Goal: Information Seeking & Learning: Find specific page/section

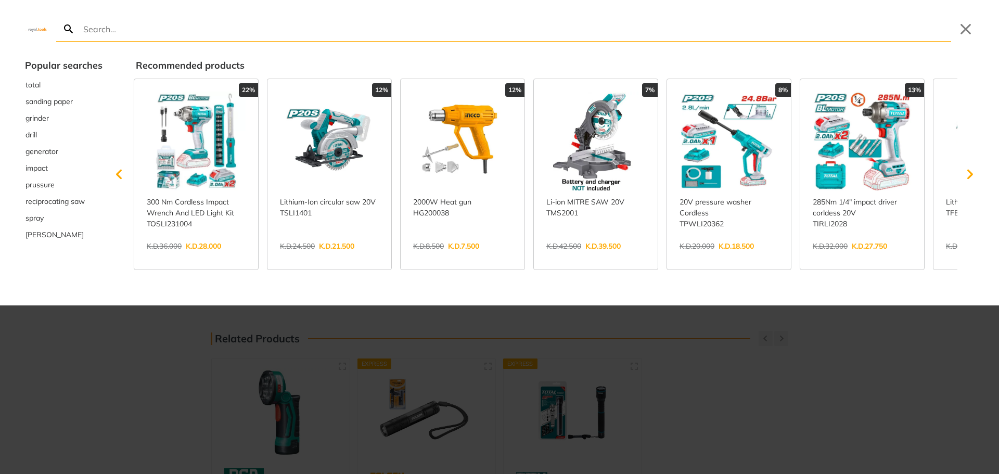
click at [841, 375] on div at bounding box center [499, 237] width 999 height 474
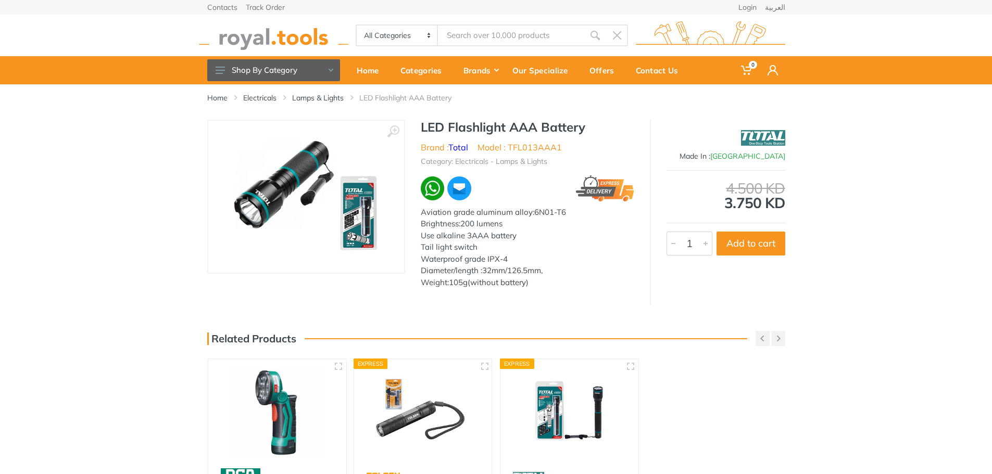
drag, startPoint x: 578, startPoint y: 124, endPoint x: 590, endPoint y: 114, distance: 15.9
click at [560, 118] on div "Home Electricals Lamps & Lights LED Flashlight AAA Battery" at bounding box center [496, 339] width 992 height 510
click at [591, 114] on div "Home Electricals Lamps & Lights LED Flashlight AAA Battery" at bounding box center [495, 101] width 593 height 35
click at [590, 129] on h1 "LED Flashlight AAA Battery" at bounding box center [527, 127] width 213 height 15
drag, startPoint x: 582, startPoint y: 127, endPoint x: 571, endPoint y: 119, distance: 13.9
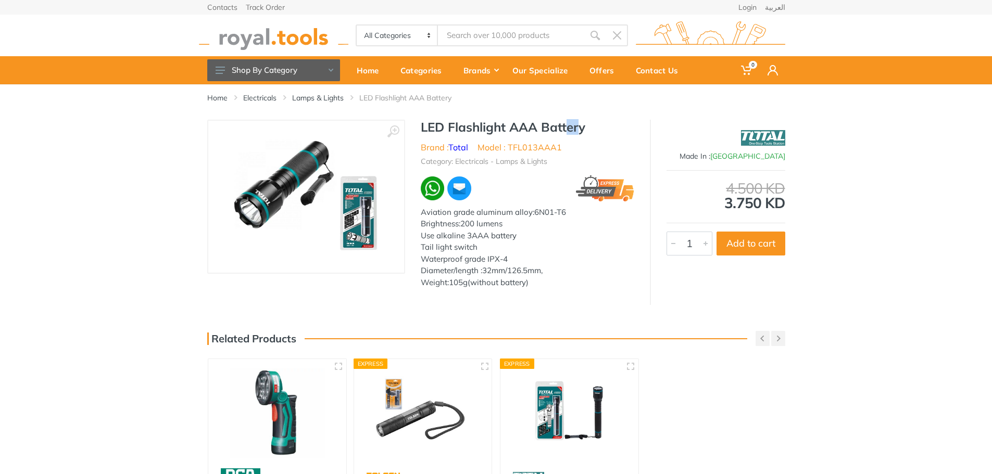
click at [565, 121] on h1 "LED Flashlight AAA Battery" at bounding box center [527, 127] width 213 height 15
click at [592, 120] on div "Home Electricals Lamps & Lights LED Flashlight AAA Battery" at bounding box center [496, 339] width 992 height 510
click at [594, 129] on h1 "LED Flashlight AAA Battery" at bounding box center [527, 127] width 213 height 15
drag, startPoint x: 594, startPoint y: 129, endPoint x: 546, endPoint y: 121, distance: 49.0
click at [549, 122] on h1 "LED Flashlight AAA Battery" at bounding box center [527, 127] width 213 height 15
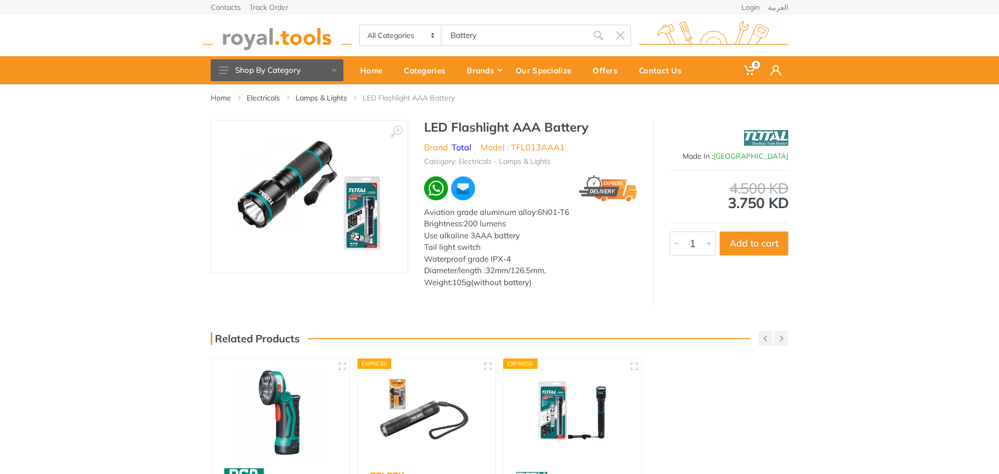
type input "Battery"
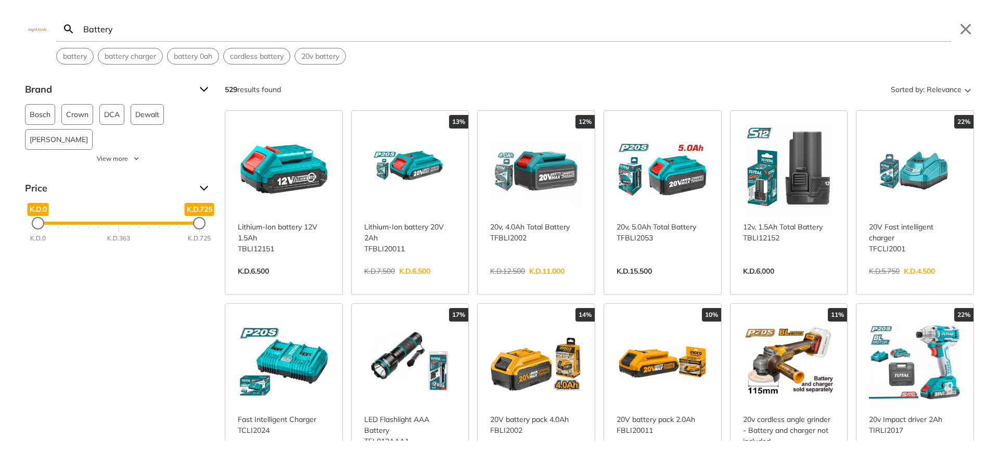
type input "Battery"
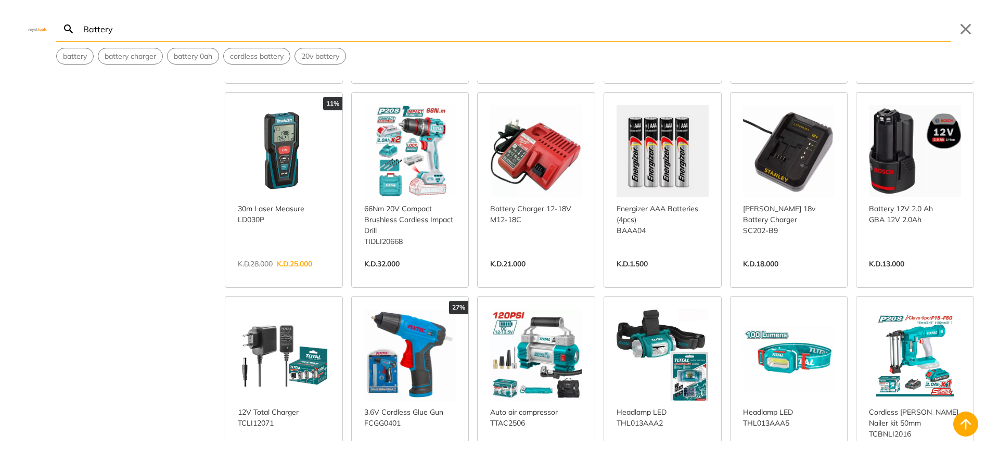
scroll to position [2395, 0]
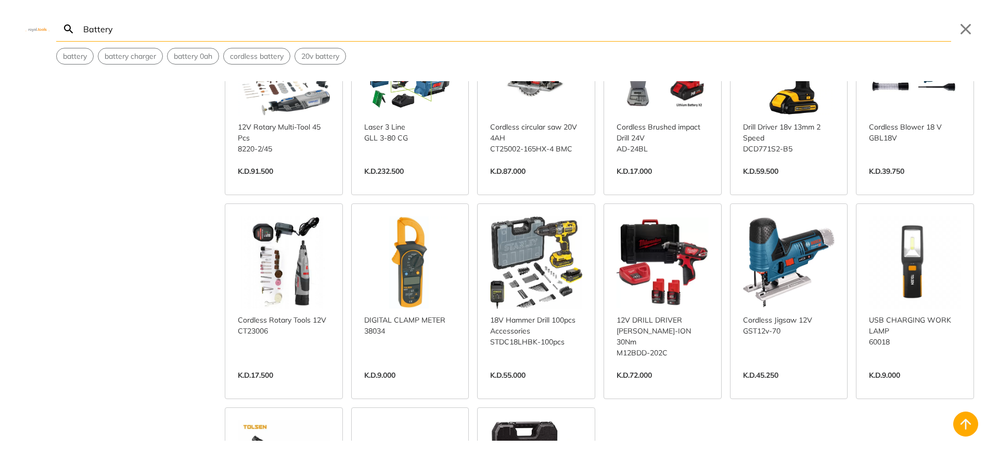
scroll to position [8212, 0]
